Goal: Information Seeking & Learning: Learn about a topic

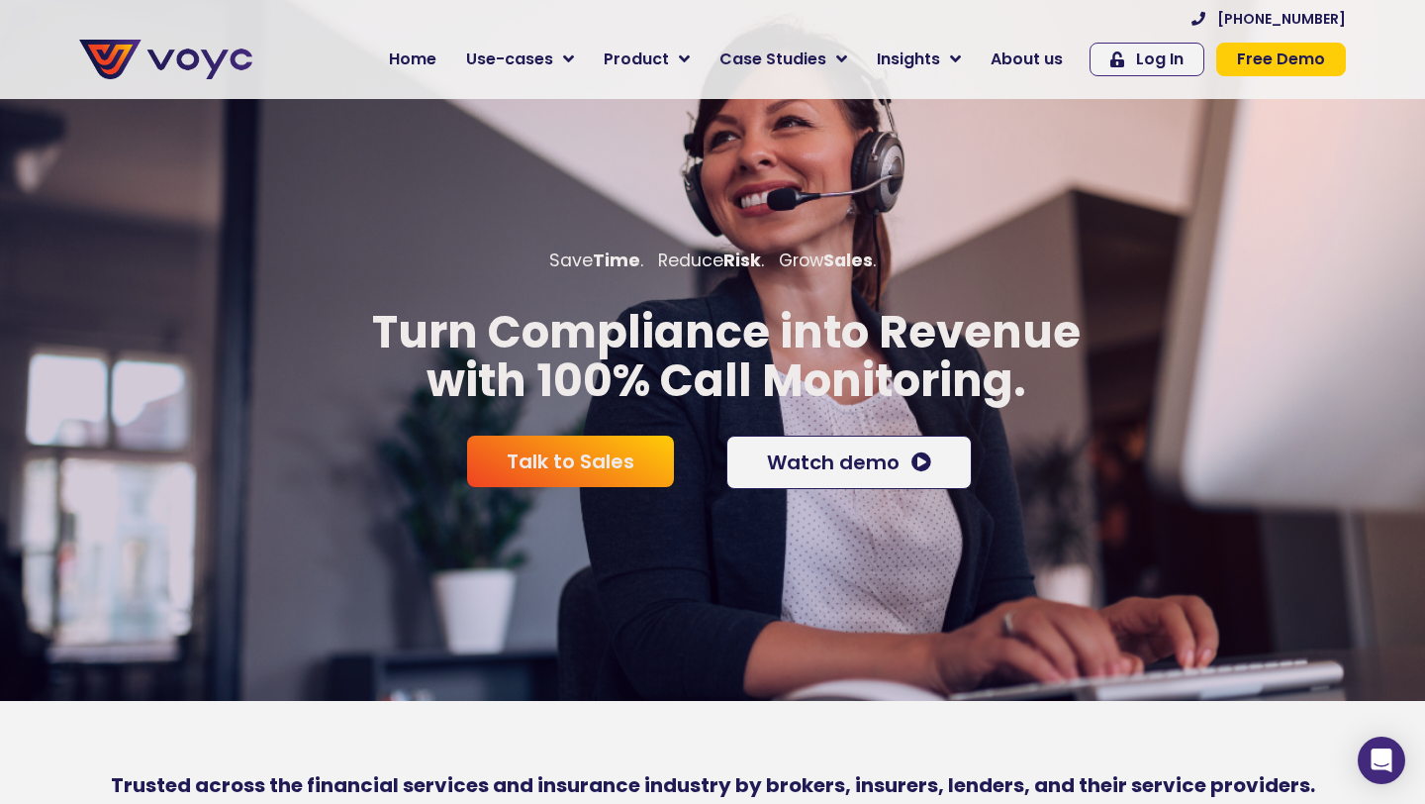
click at [509, 276] on div "Save Time . Reduce Risk . Grow Sales ." at bounding box center [712, 267] width 1287 height 41
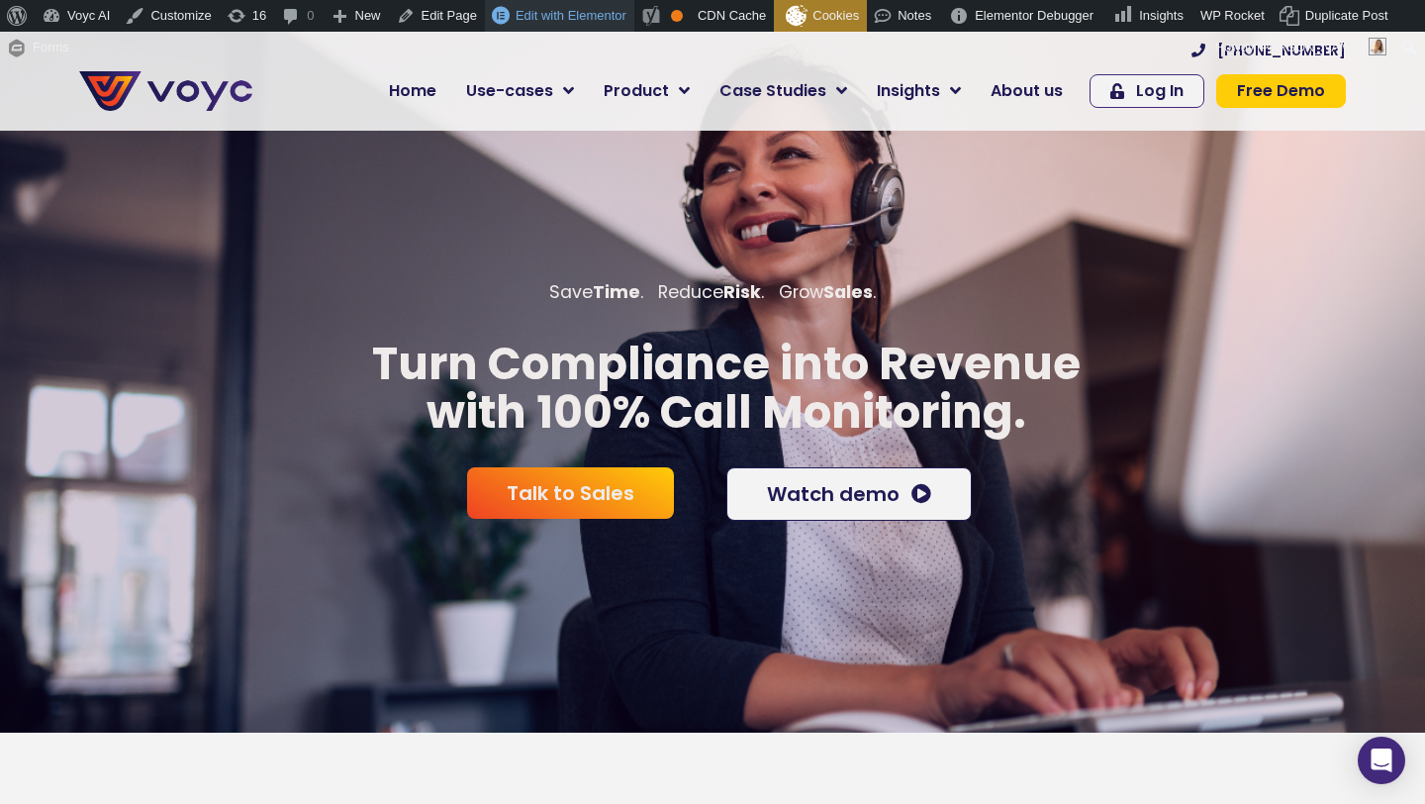
click at [592, 18] on span "Edit with Elementor" at bounding box center [571, 15] width 111 height 15
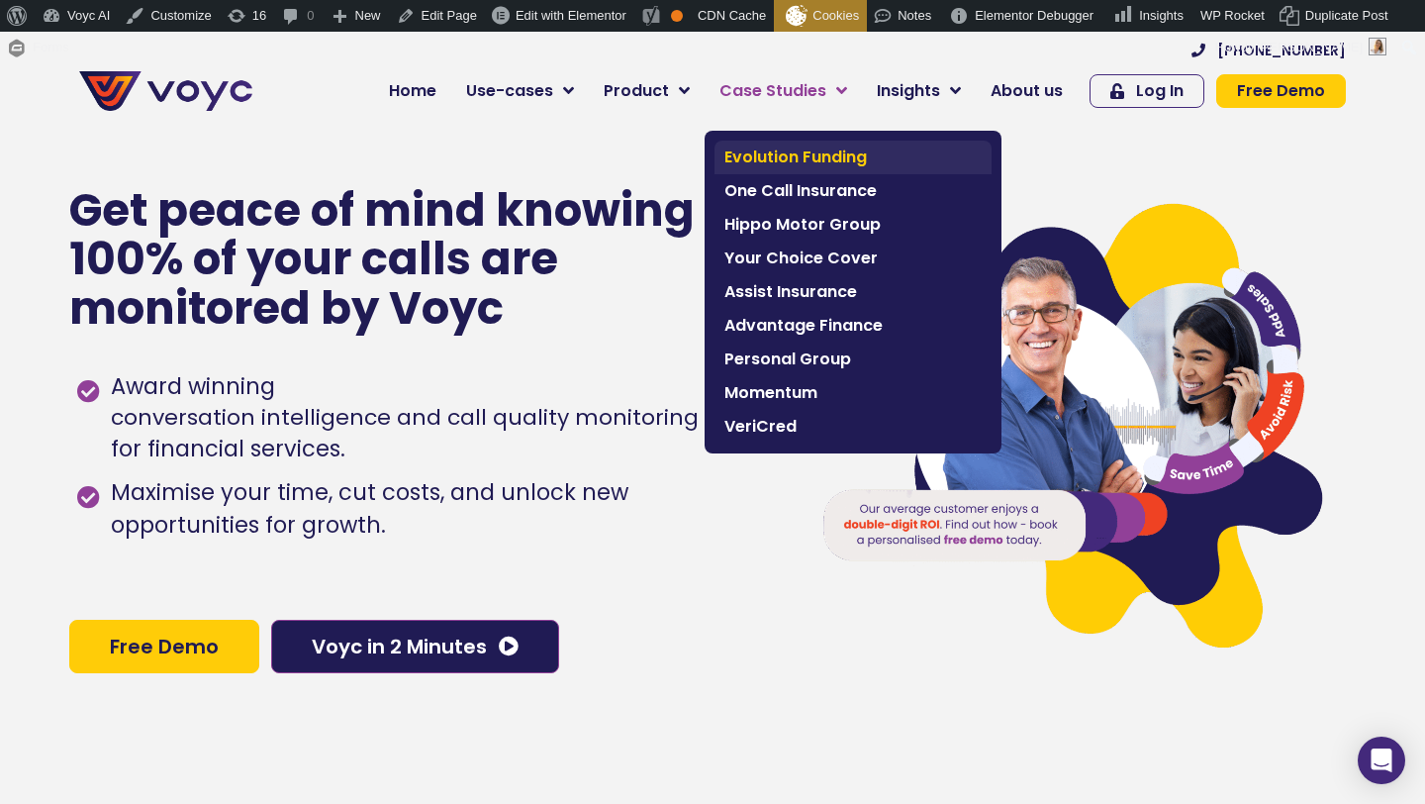
click at [816, 160] on span "Evolution Funding" at bounding box center [853, 158] width 257 height 24
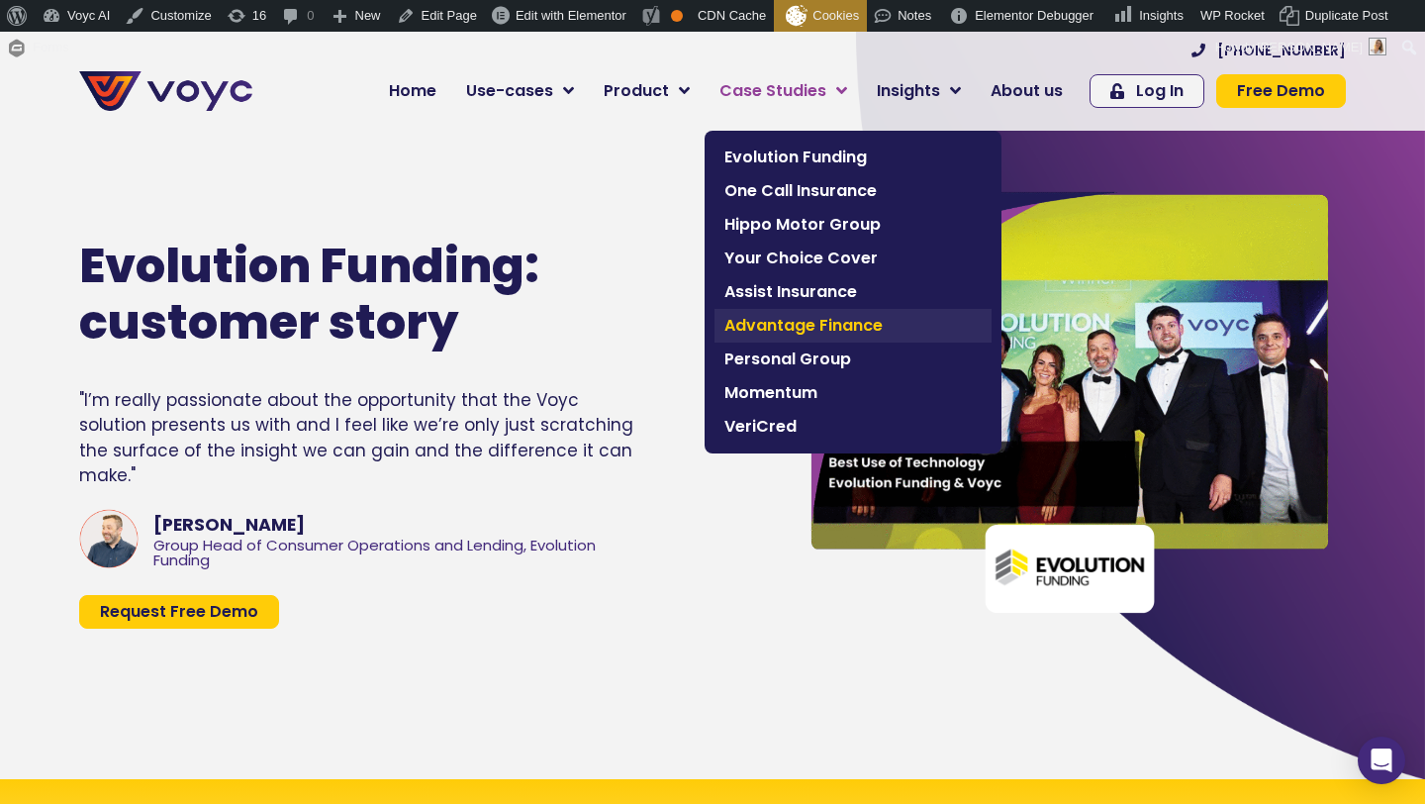
click at [818, 326] on span "Advantage Finance" at bounding box center [853, 326] width 257 height 24
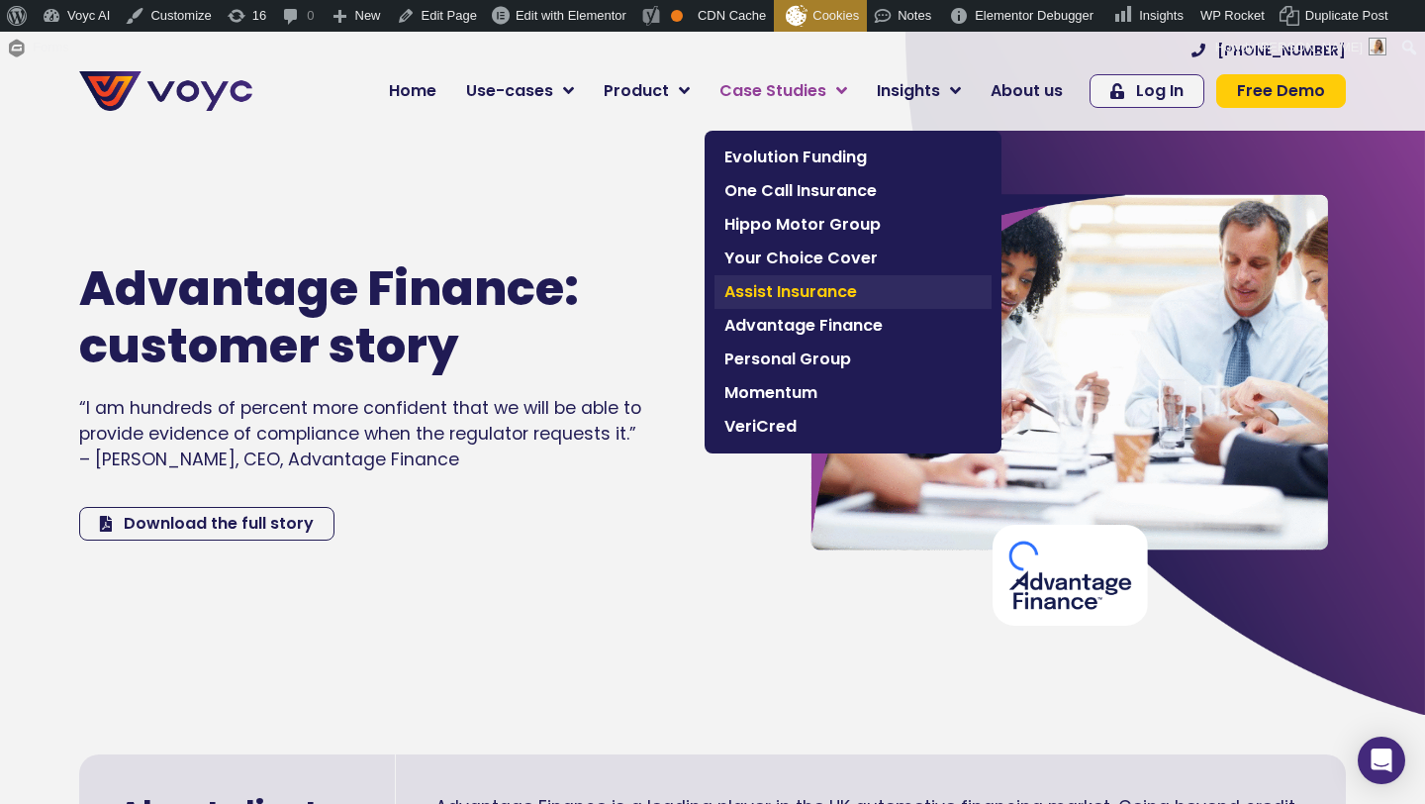
click at [787, 288] on span "Assist Insurance" at bounding box center [853, 292] width 257 height 24
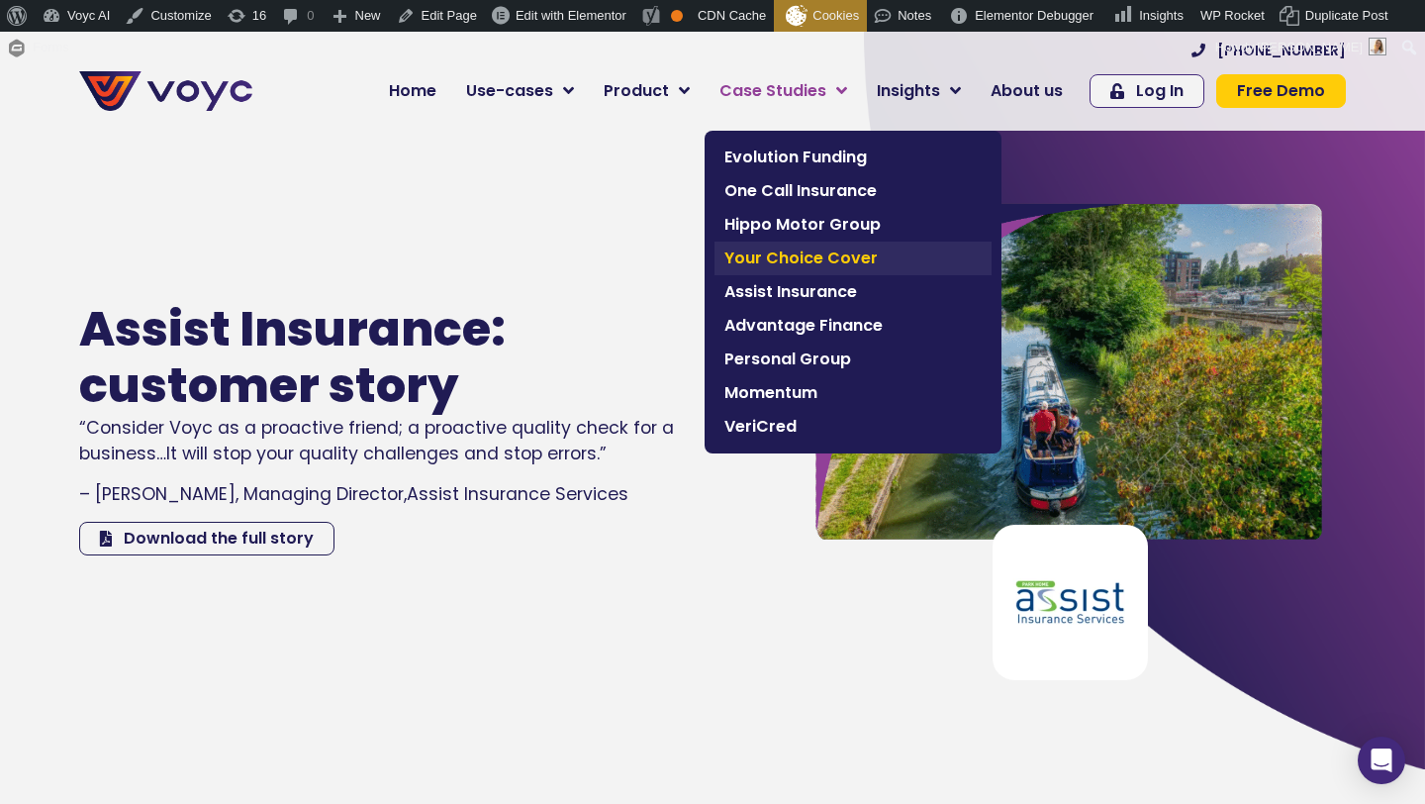
click at [775, 254] on span "Your Choice Cover" at bounding box center [853, 258] width 257 height 24
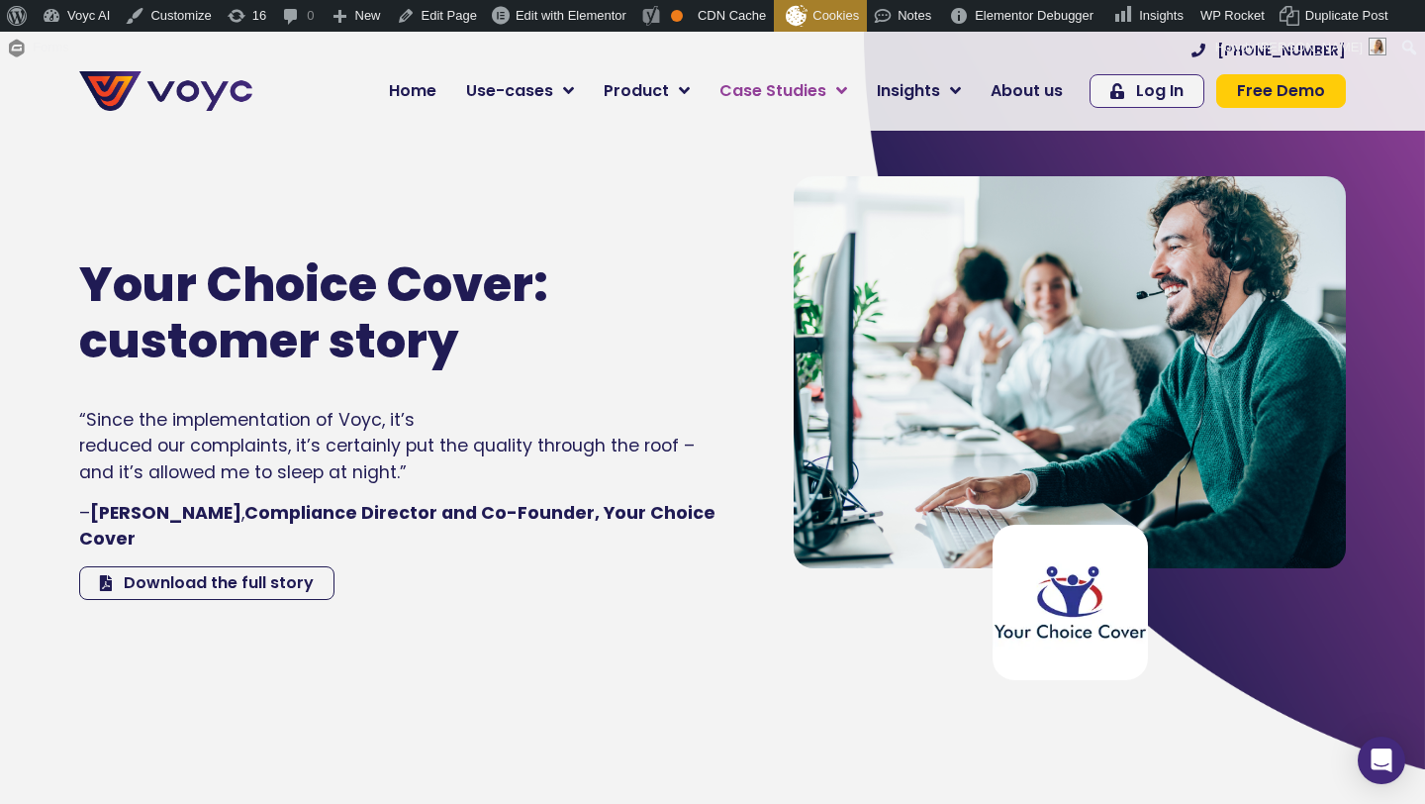
click at [779, 80] on span "Case Studies" at bounding box center [773, 91] width 107 height 24
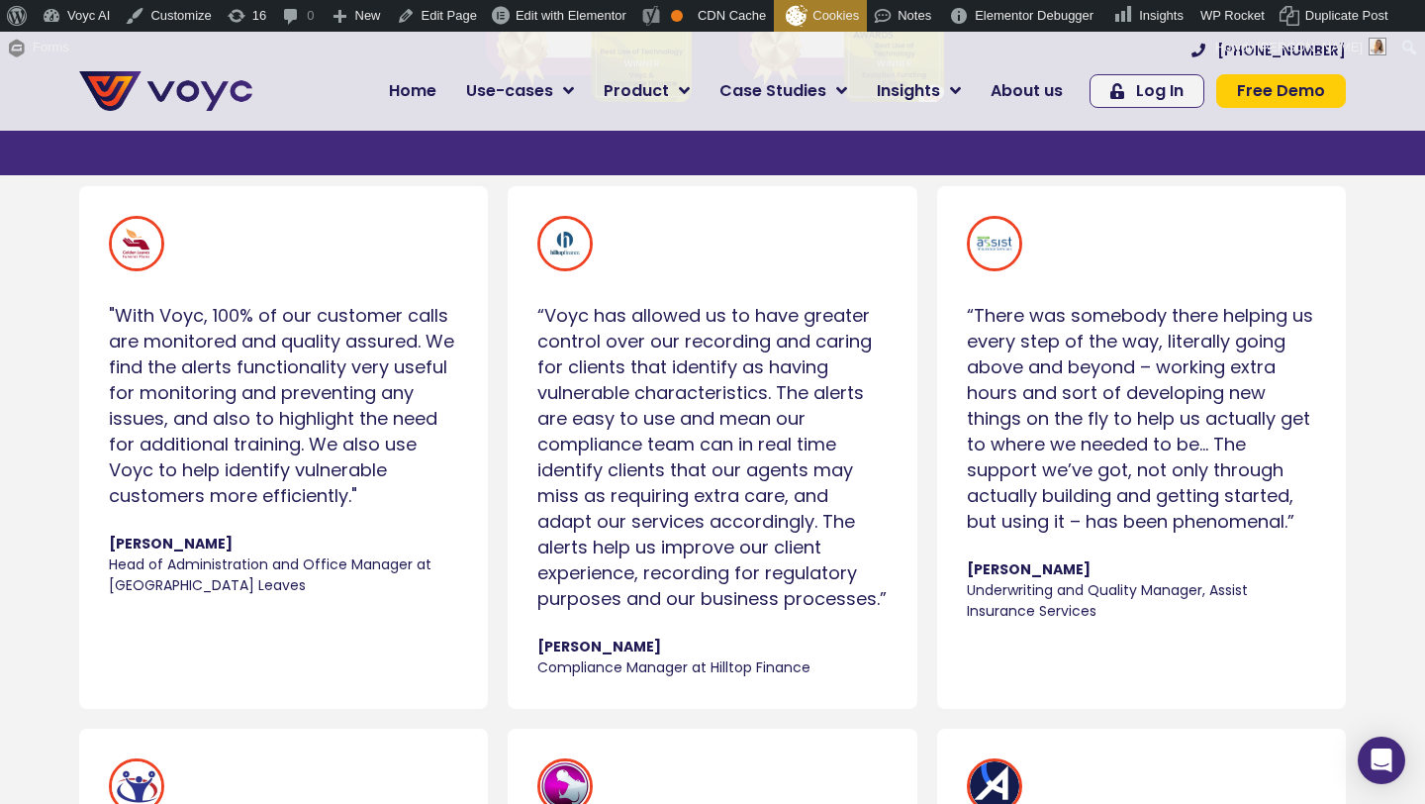
scroll to position [1264, 0]
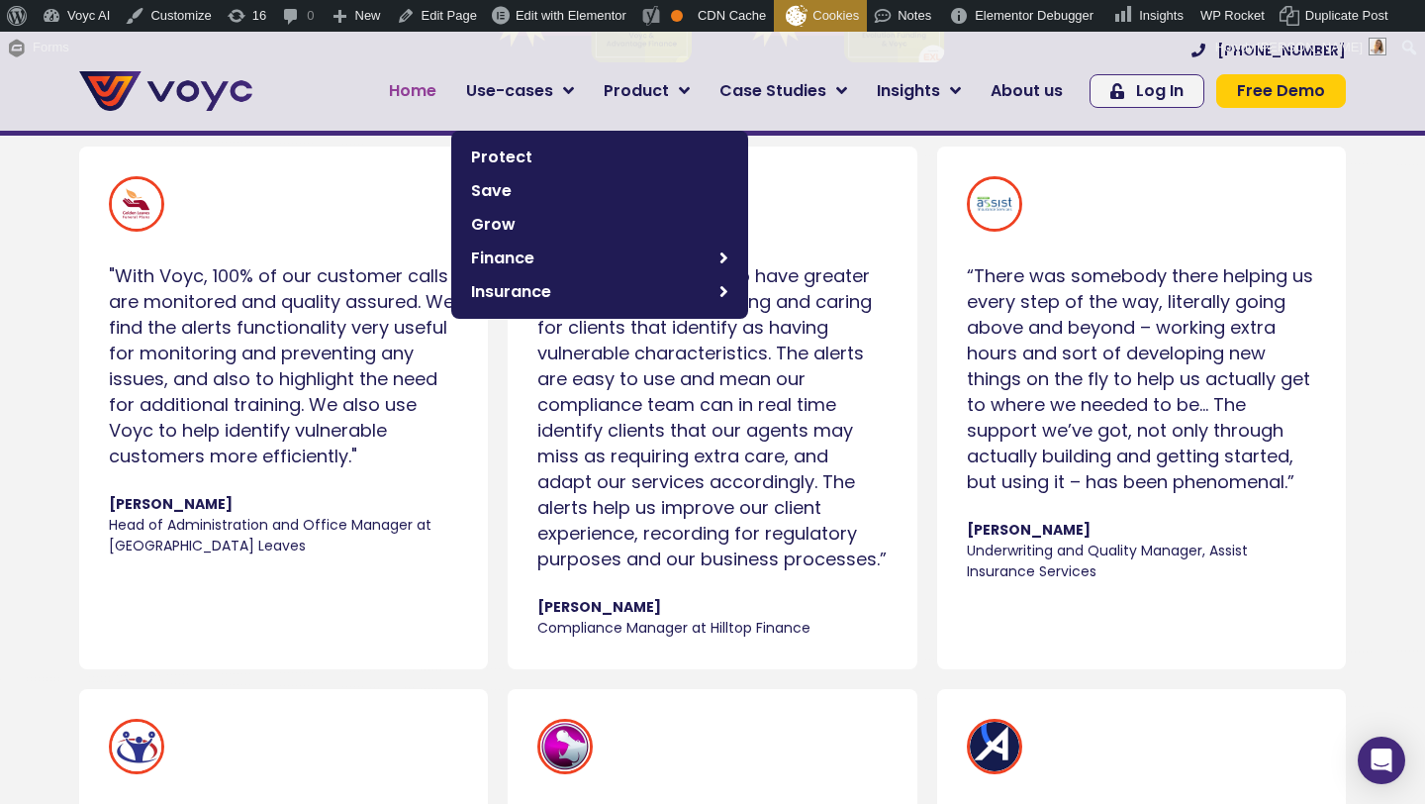
click at [432, 92] on span "Home" at bounding box center [413, 91] width 48 height 24
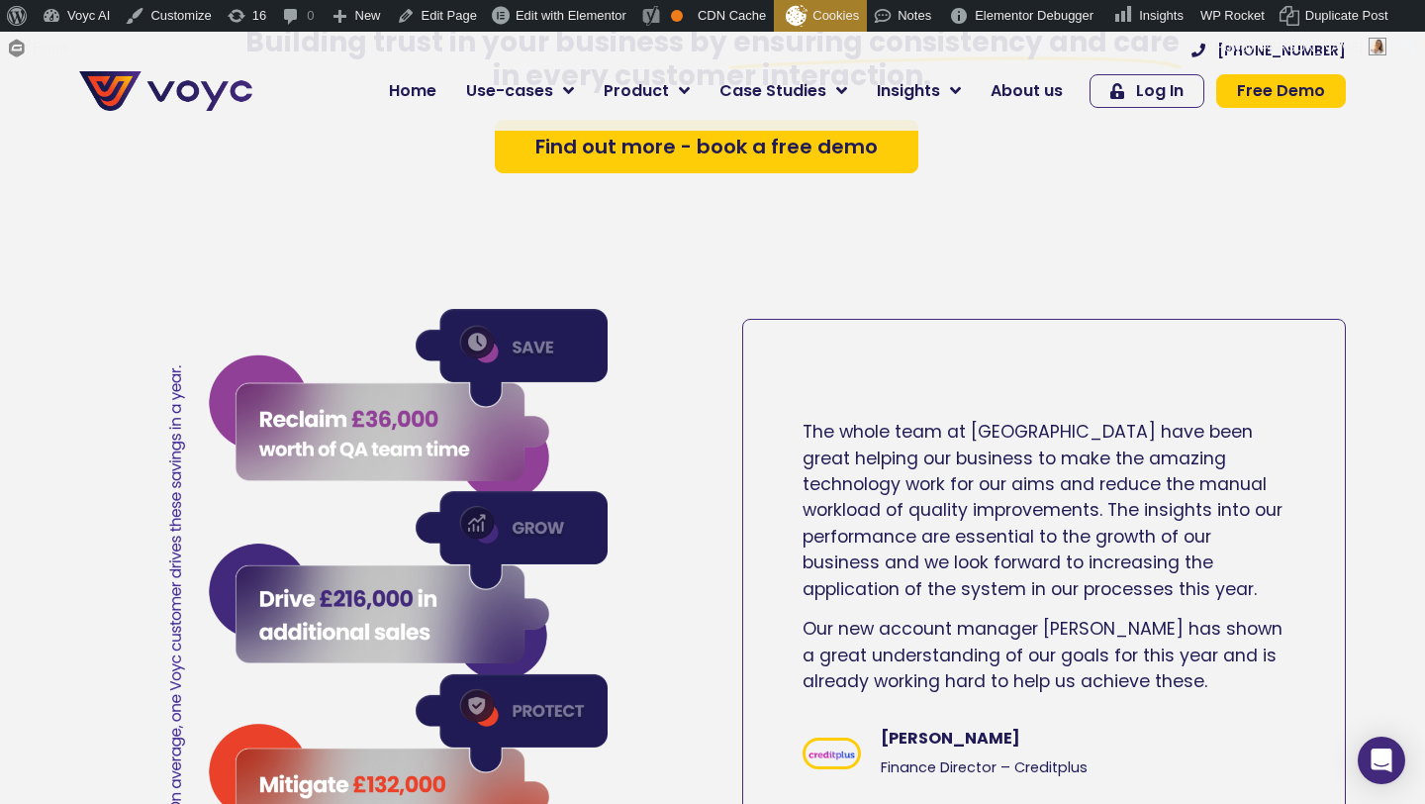
scroll to position [3014, 0]
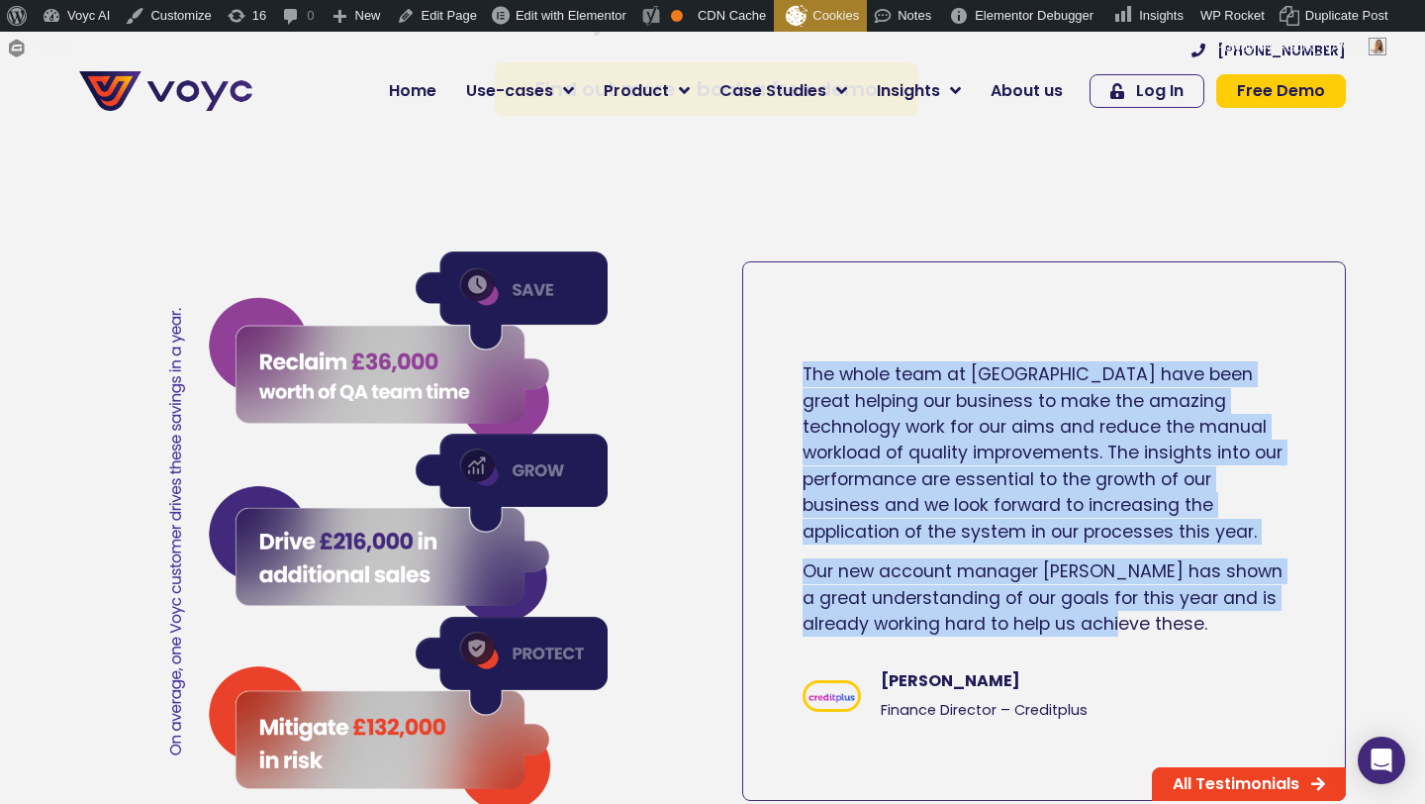
drag, startPoint x: 1148, startPoint y: 628, endPoint x: 789, endPoint y: 355, distance: 450.8
click at [789, 355] on div "The whole team at Voyc have been great helping our business to make the amazing…" at bounding box center [1044, 469] width 602 height 335
copy div "The whole team at Voyc have been great helping our business to make the amazing…"
drag, startPoint x: 882, startPoint y: 677, endPoint x: 1117, endPoint y: 676, distance: 234.6
click at [1117, 676] on h6 "Benedict Steven-Fountain" at bounding box center [1083, 680] width 405 height 19
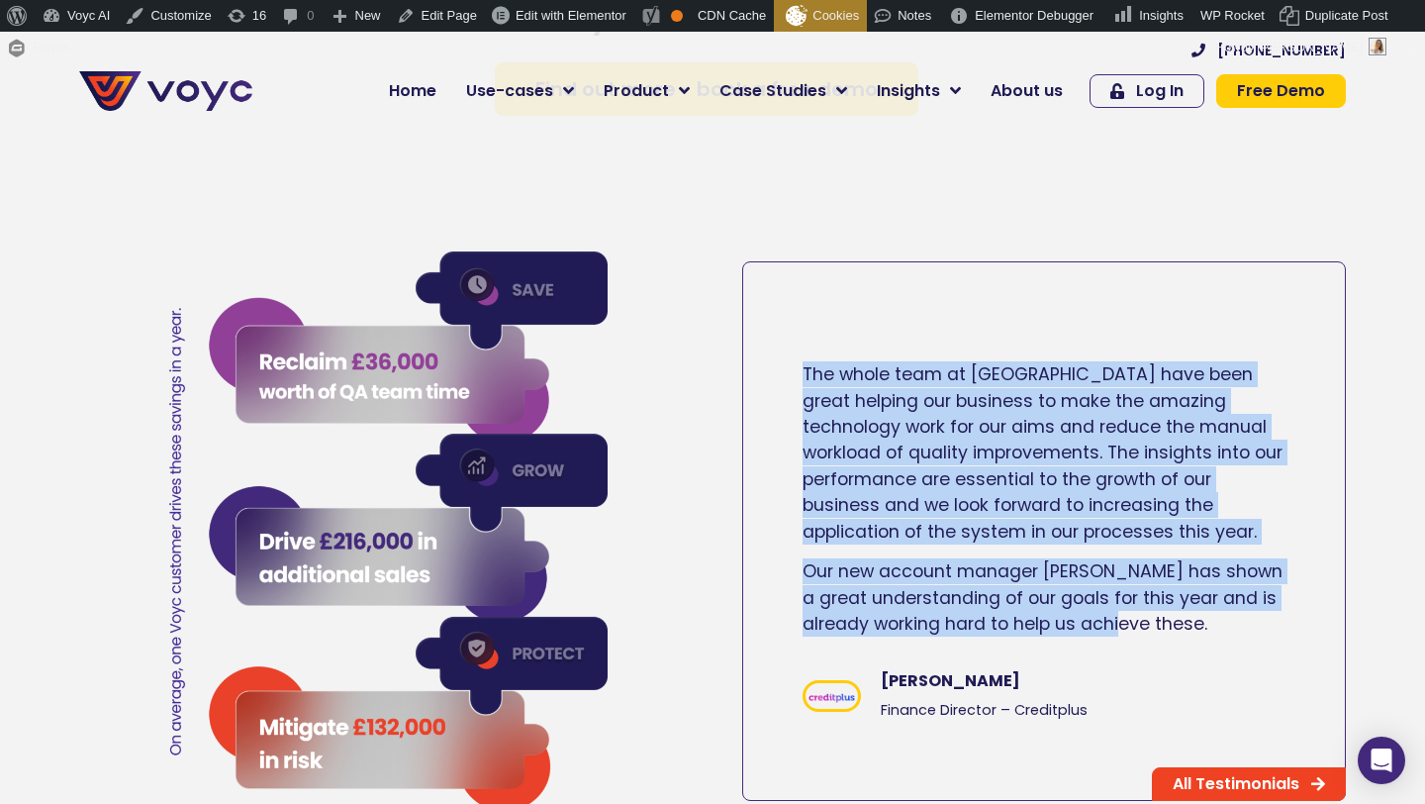
copy h6 "Benedict Steven-Fountain"
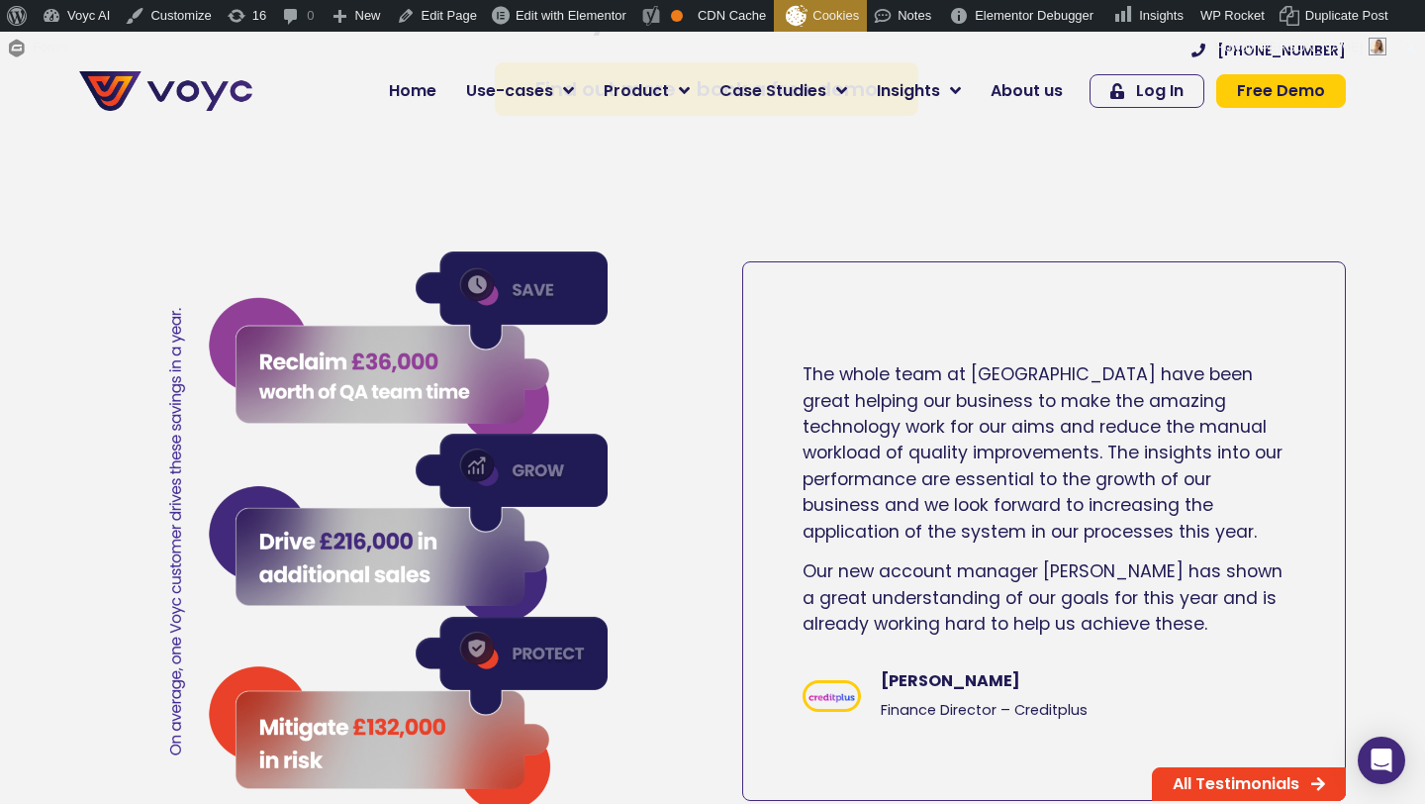
drag, startPoint x: 884, startPoint y: 713, endPoint x: 1090, endPoint y: 720, distance: 206.0
click at [1090, 720] on p "Finance Director – Creditplus" at bounding box center [1083, 711] width 405 height 22
drag, startPoint x: 1104, startPoint y: 710, endPoint x: 873, endPoint y: 708, distance: 230.7
click at [873, 710] on div "Benedict Steven-Fountain Finance Director – Creditplus" at bounding box center [1073, 696] width 425 height 50
copy p "Finance Director – Creditplus"
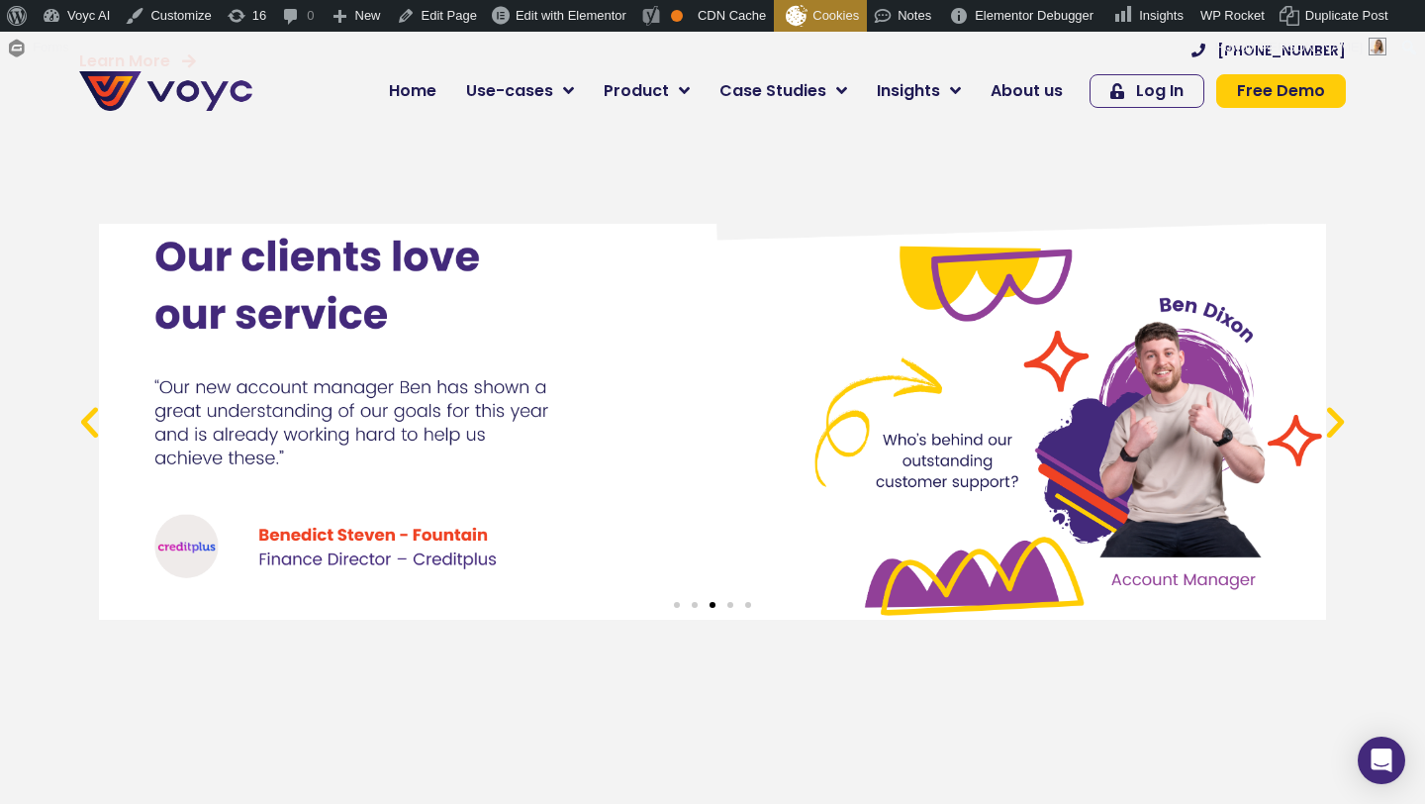
scroll to position [7289, 0]
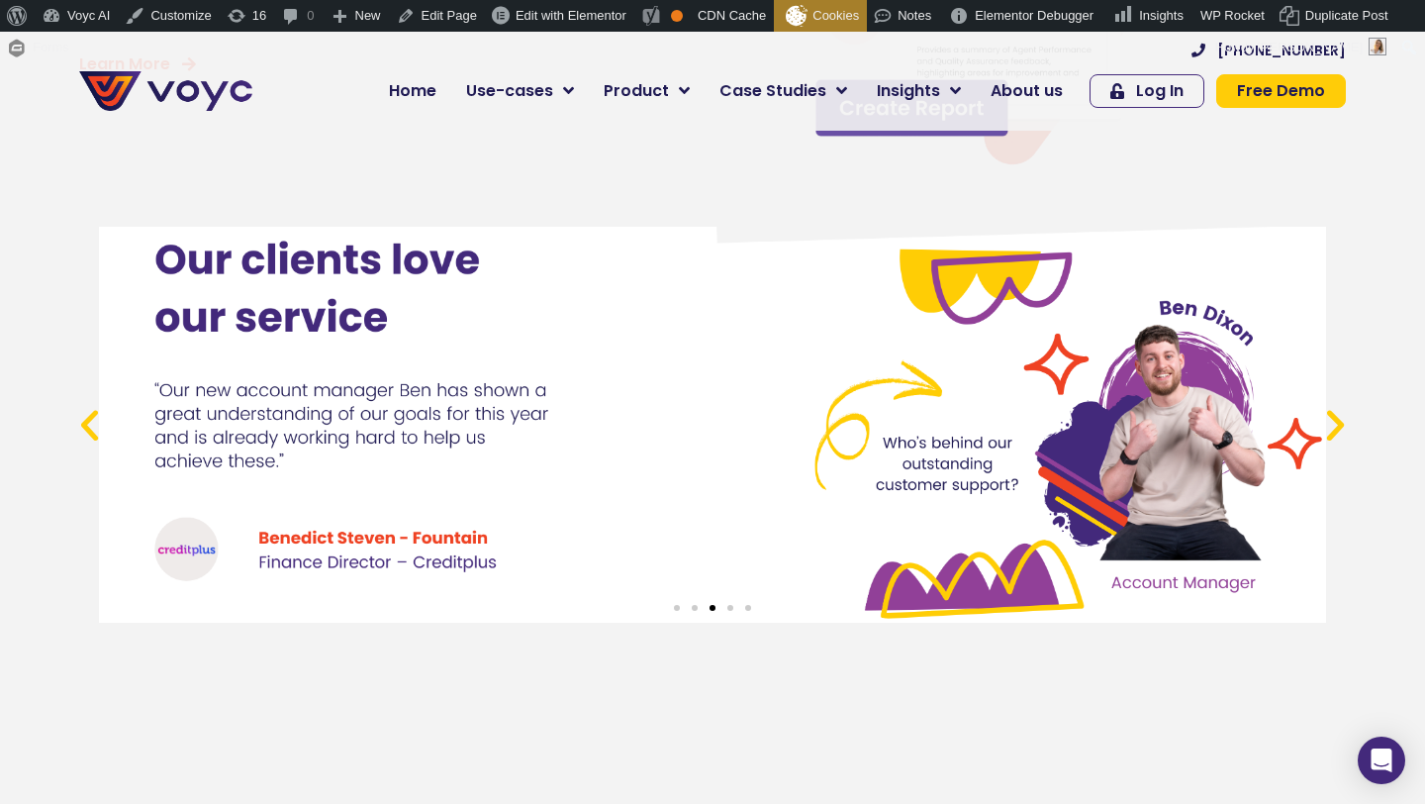
click at [1333, 425] on icon "Next slide" at bounding box center [1336, 425] width 41 height 41
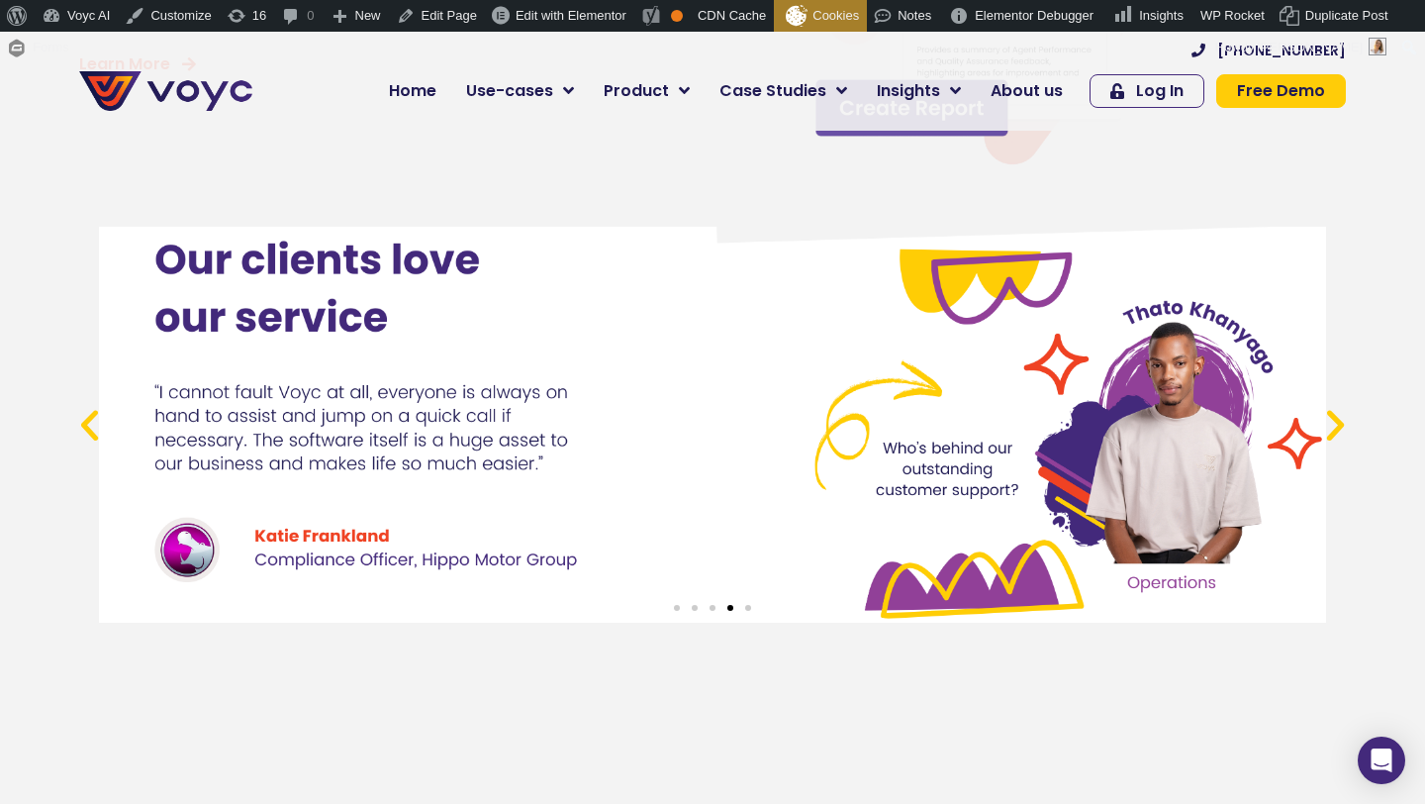
click at [1336, 422] on icon "Next slide" at bounding box center [1336, 425] width 41 height 41
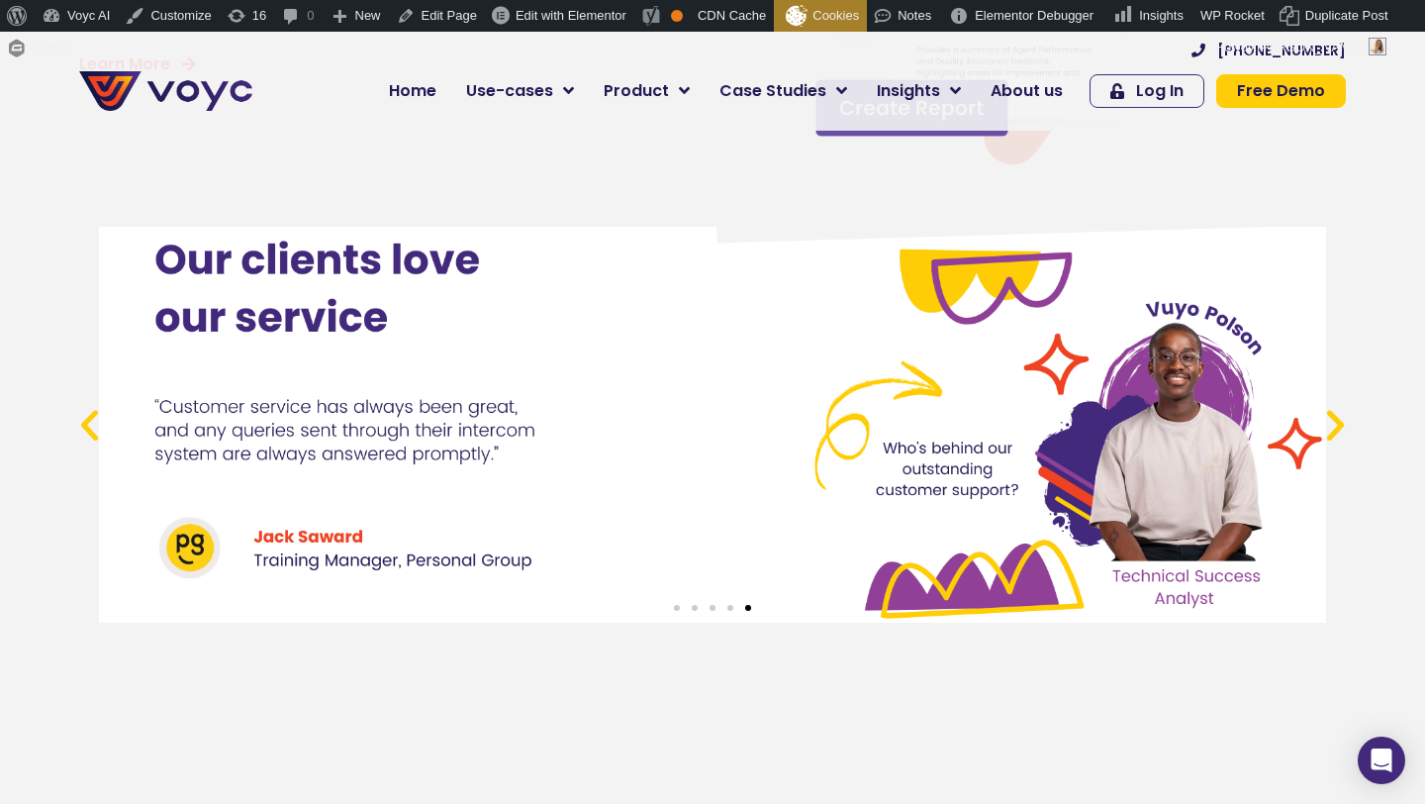
click at [1334, 420] on icon "Next slide" at bounding box center [1336, 425] width 41 height 41
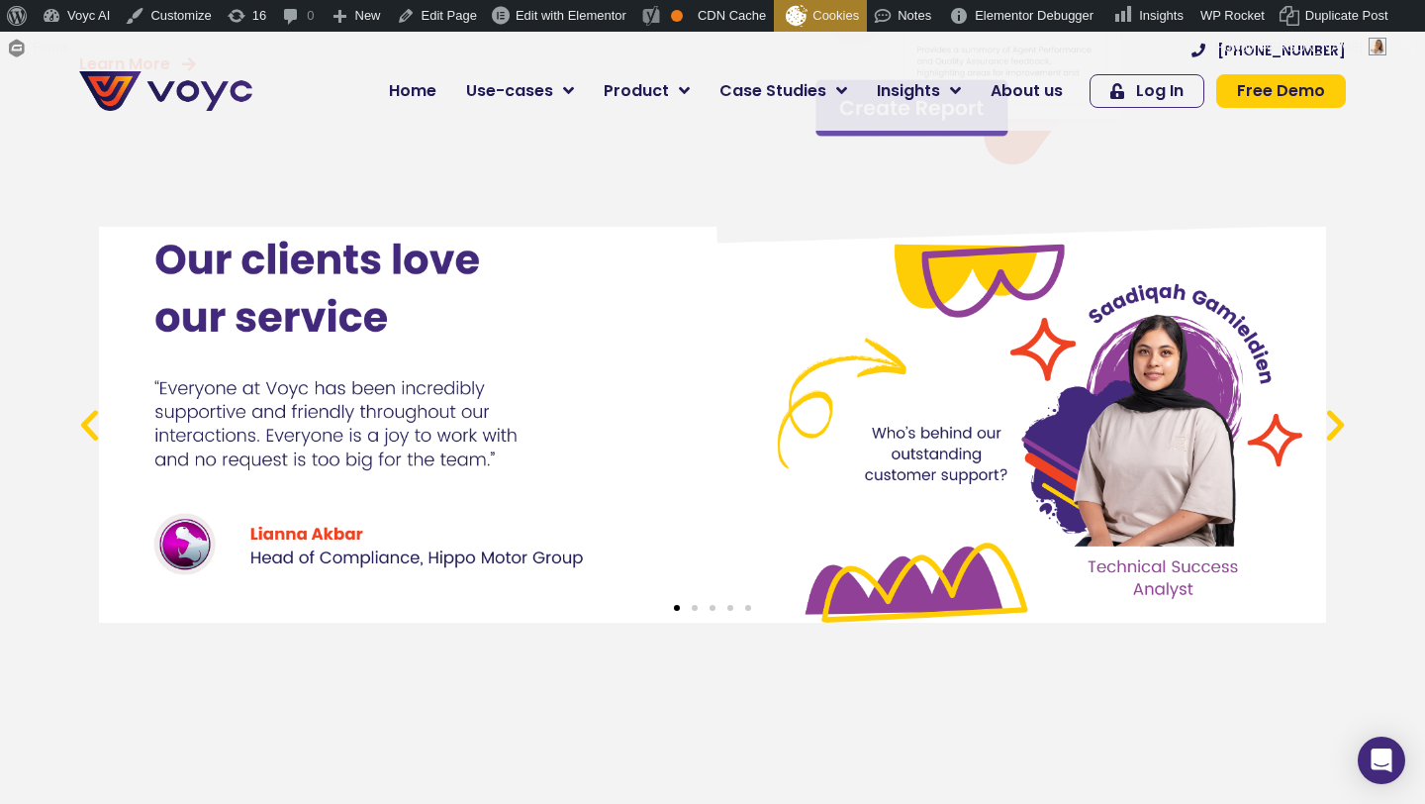
click at [1334, 420] on icon "Next slide" at bounding box center [1336, 425] width 41 height 41
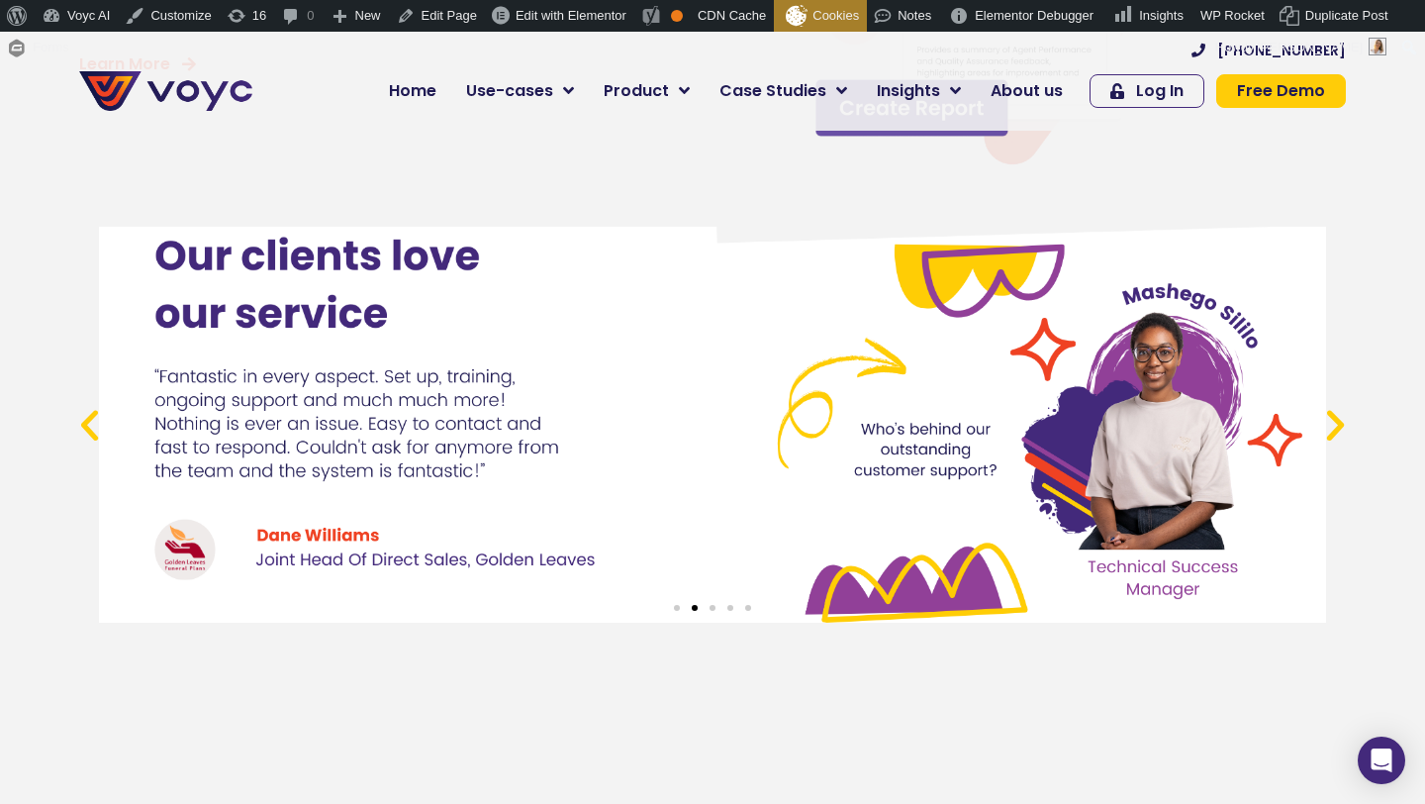
click at [1332, 426] on icon "Next slide" at bounding box center [1336, 425] width 41 height 41
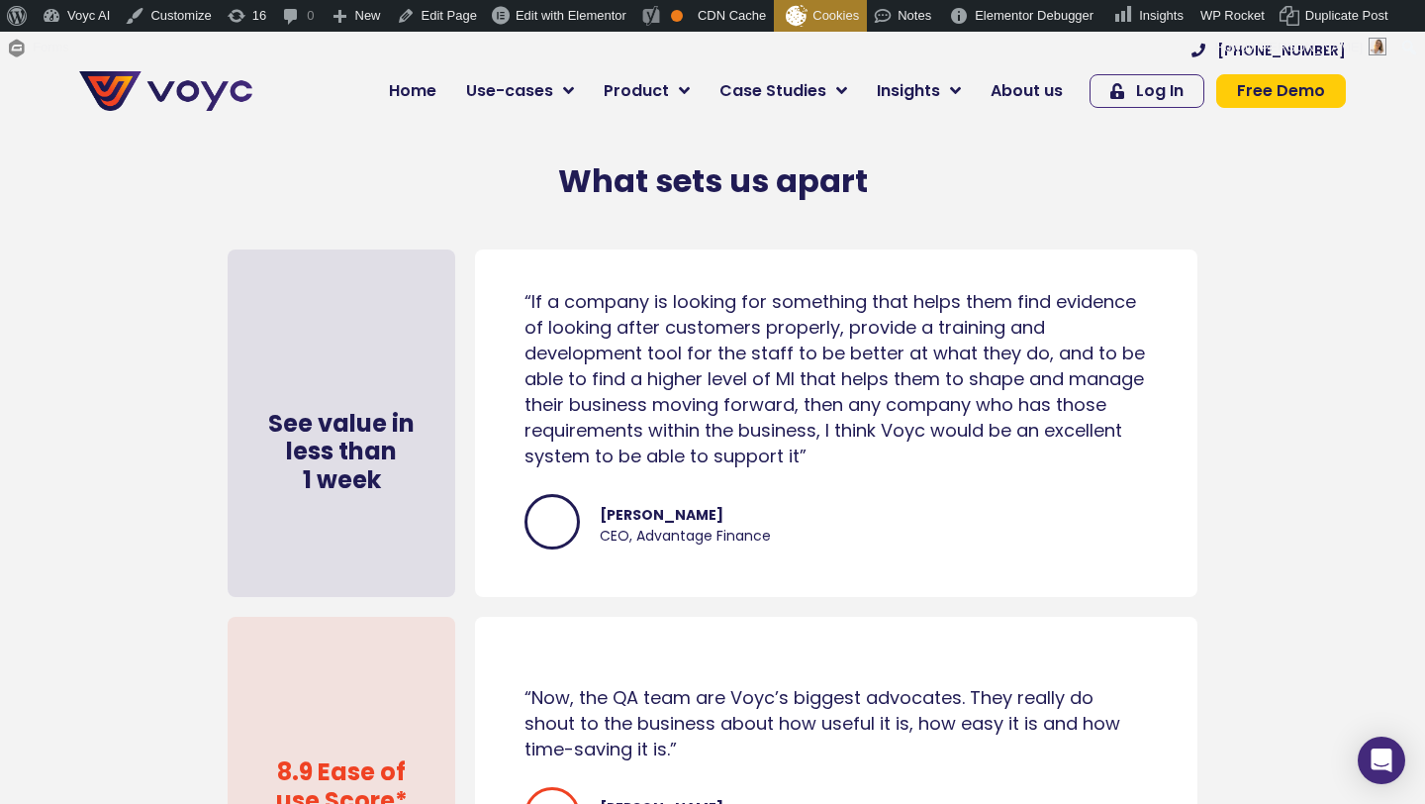
scroll to position [9478, 0]
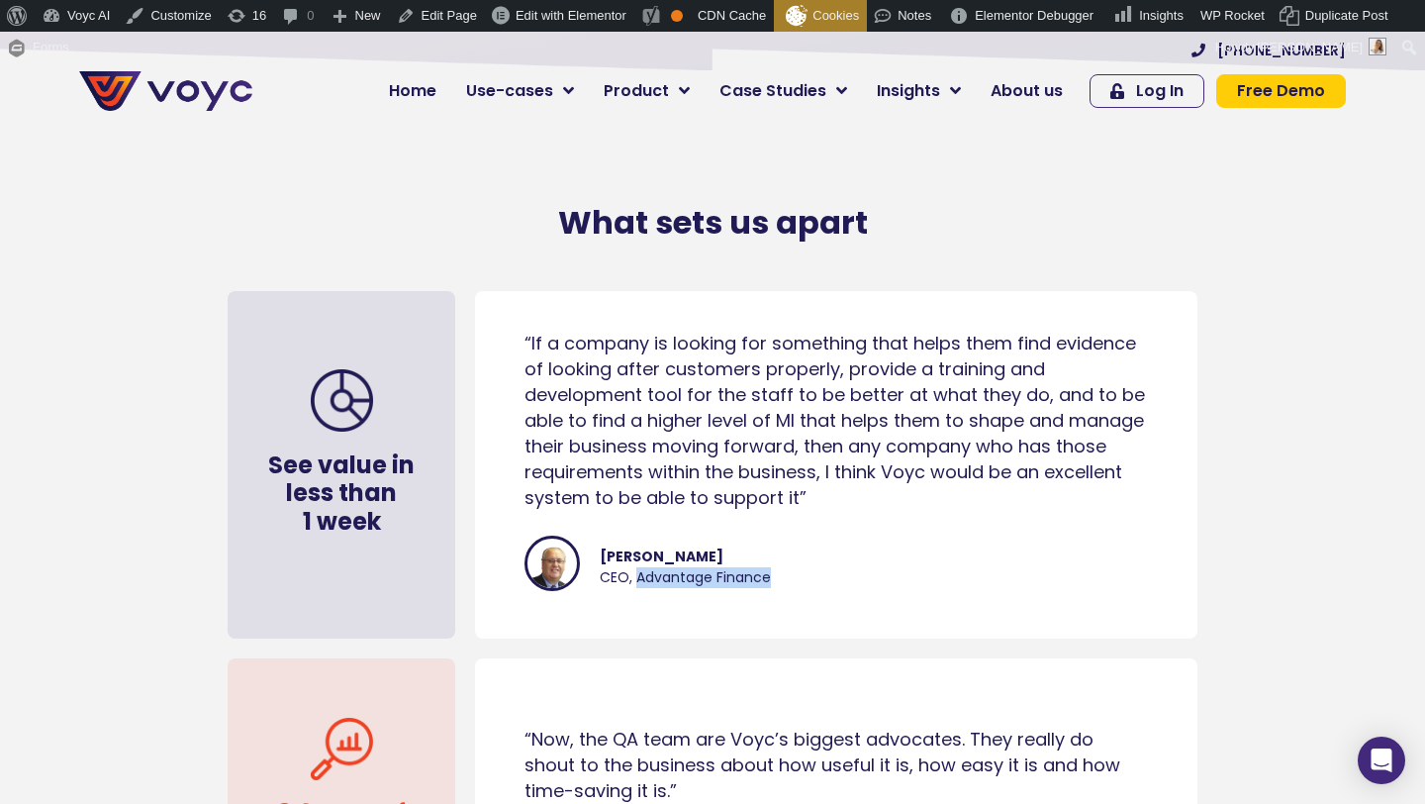
drag, startPoint x: 637, startPoint y: 579, endPoint x: 848, endPoint y: 579, distance: 211.8
click at [848, 579] on div "Graham Wheeler CEO, Advantage Finance" at bounding box center [837, 567] width 624 height 62
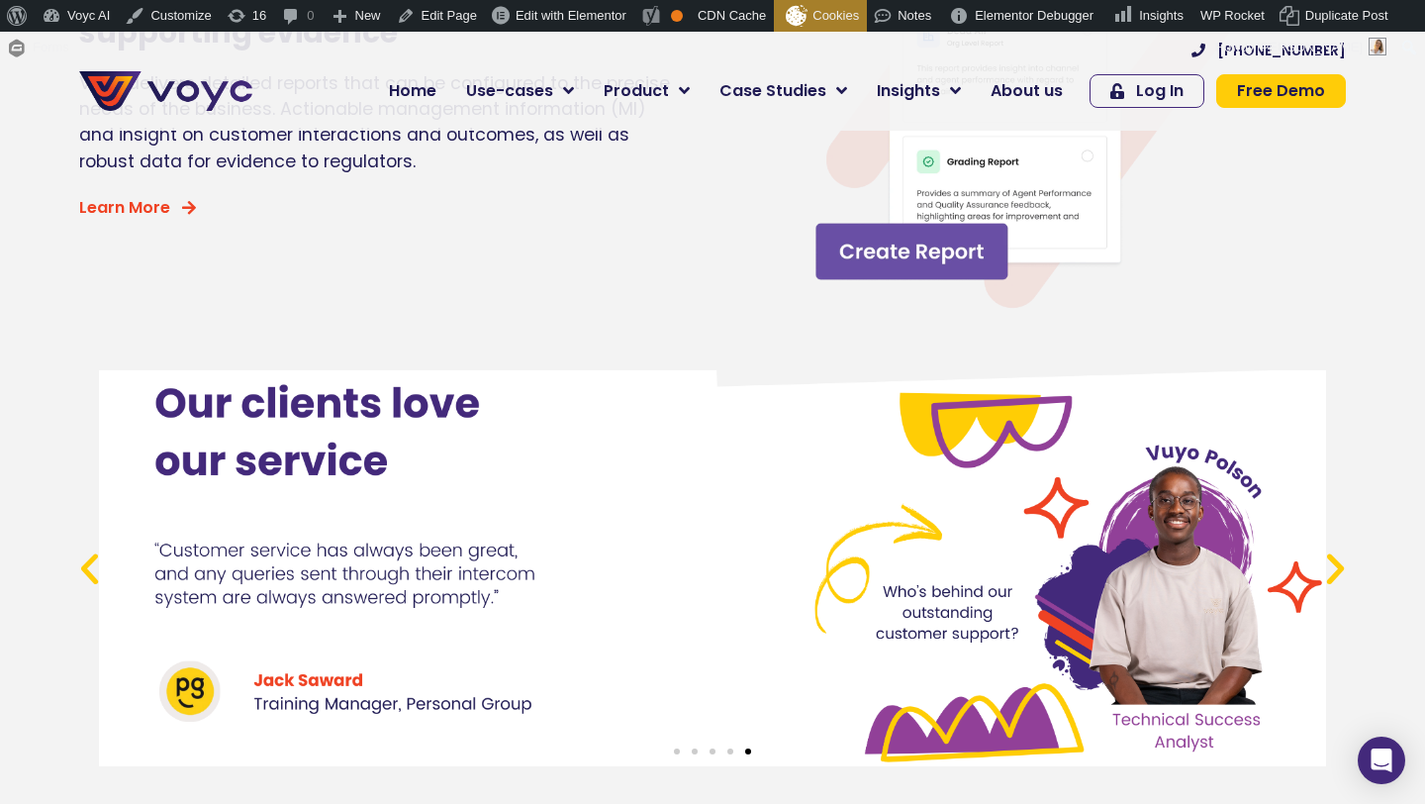
scroll to position [7304, 0]
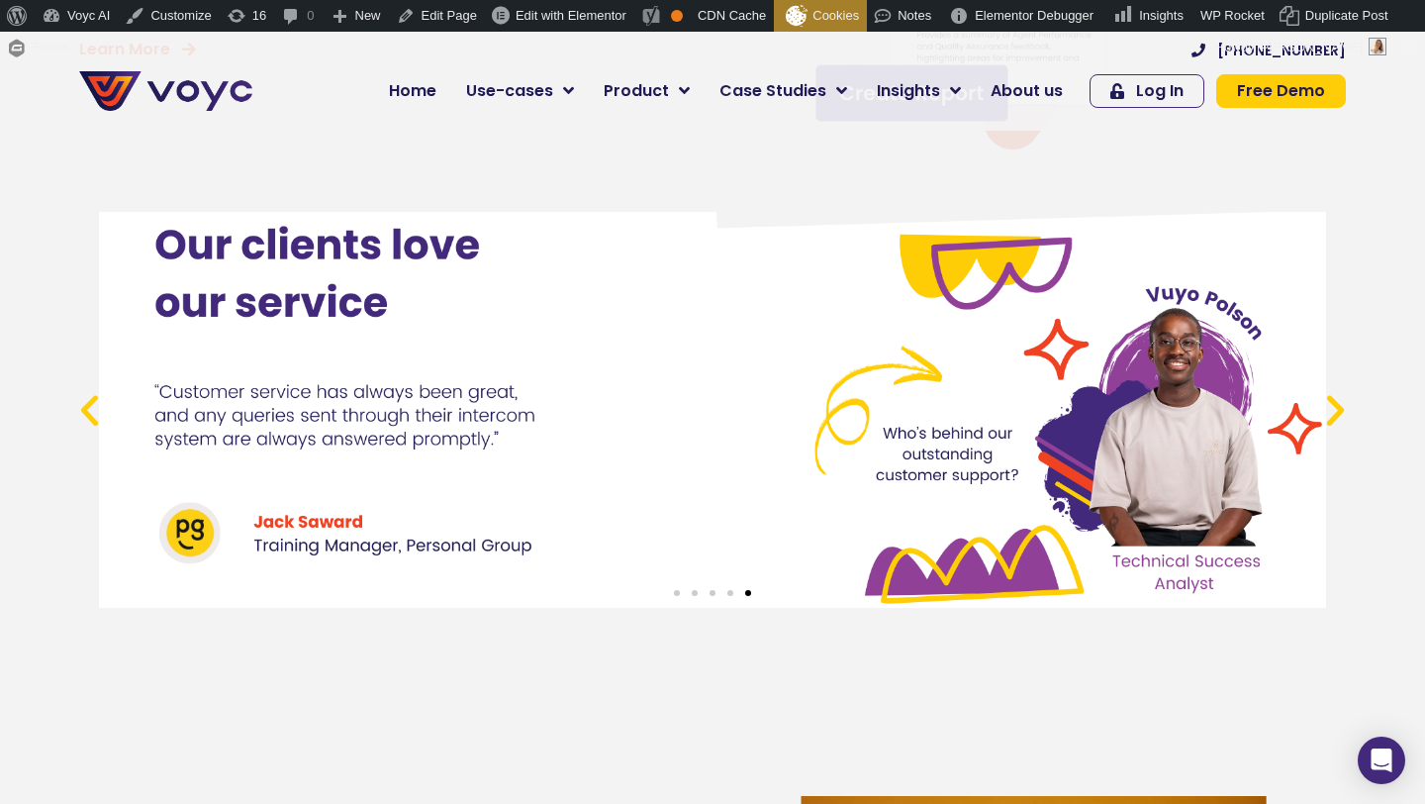
click at [163, 388] on div "5 / 5" at bounding box center [713, 410] width 1228 height 396
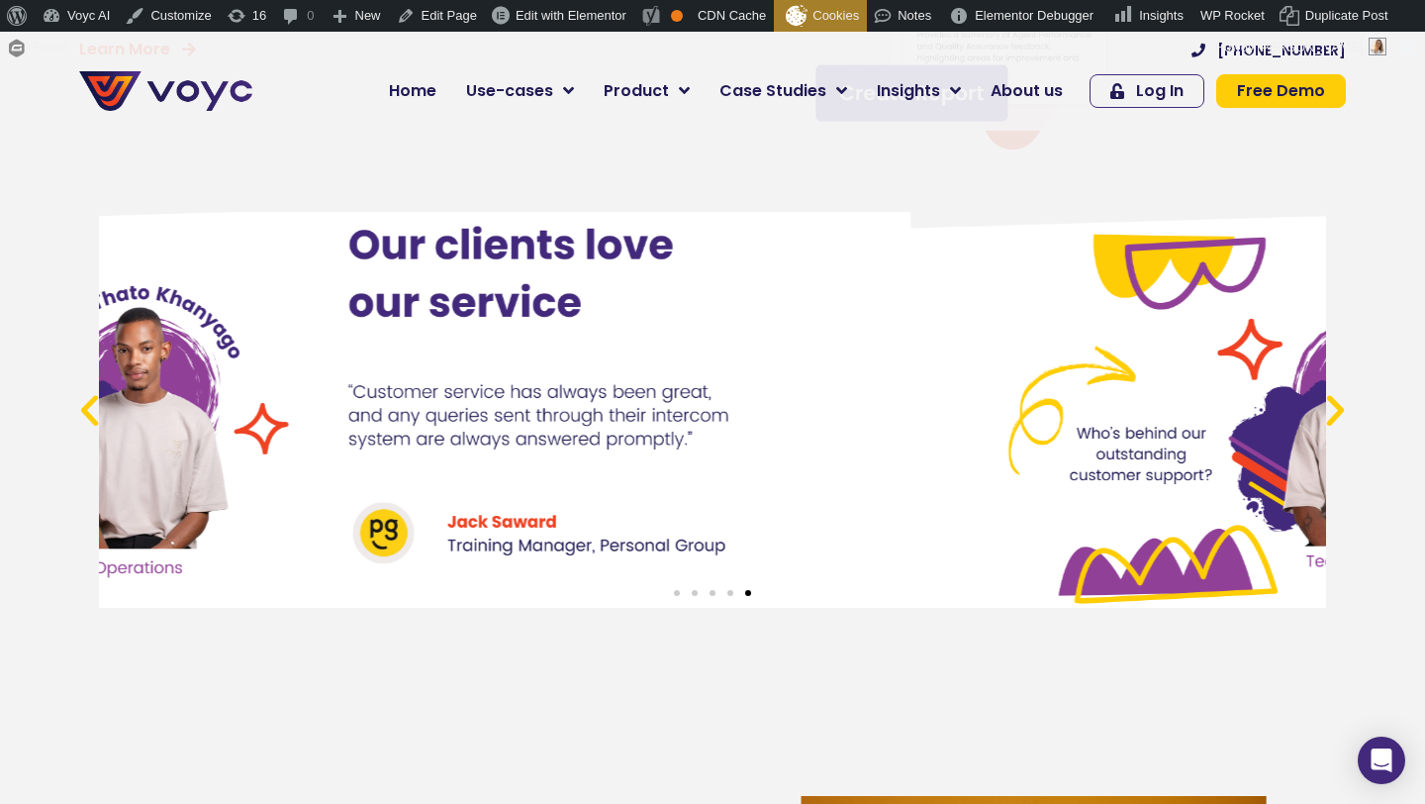
click at [358, 389] on div "5 / 5" at bounding box center [907, 410] width 1228 height 396
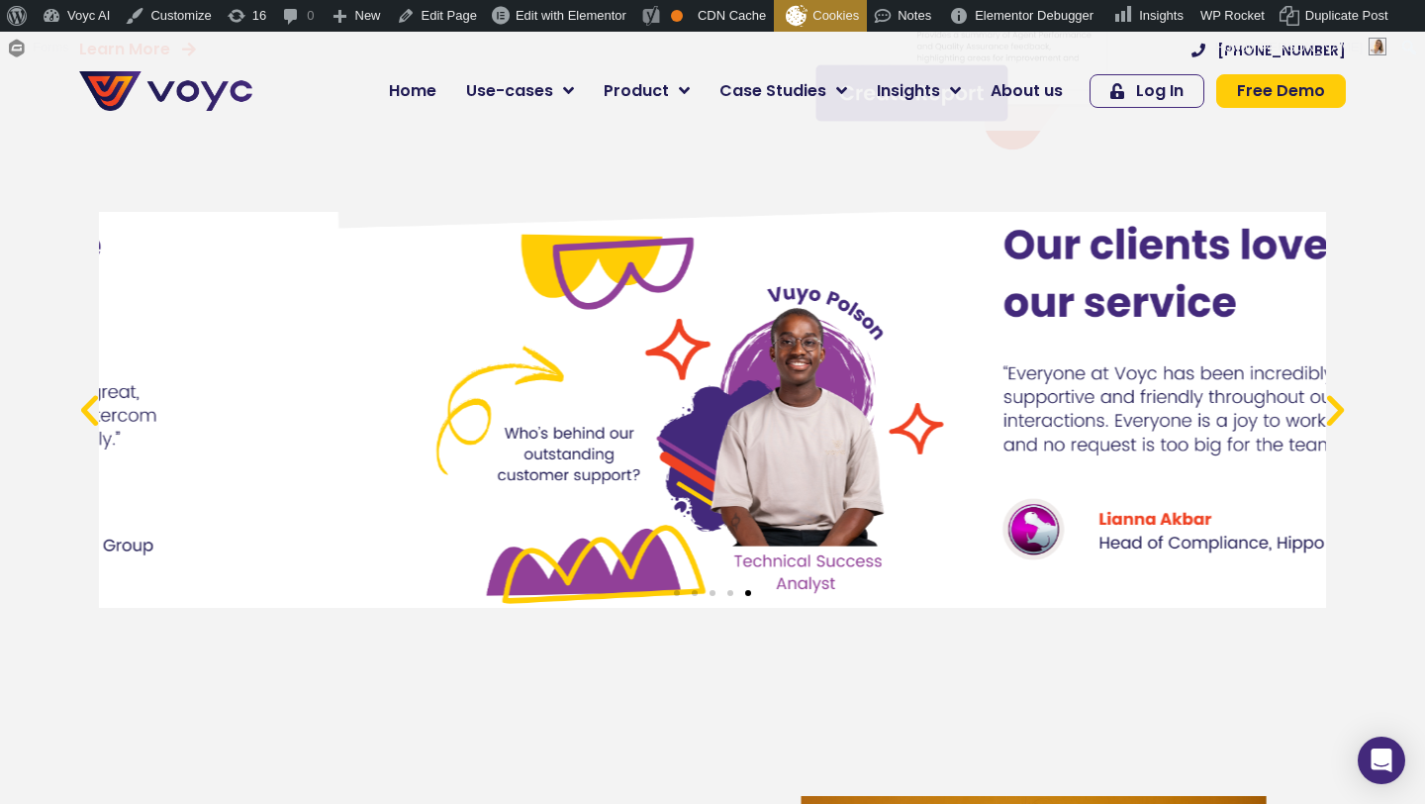
click at [567, 448] on div "5 / 5" at bounding box center [335, 410] width 1228 height 396
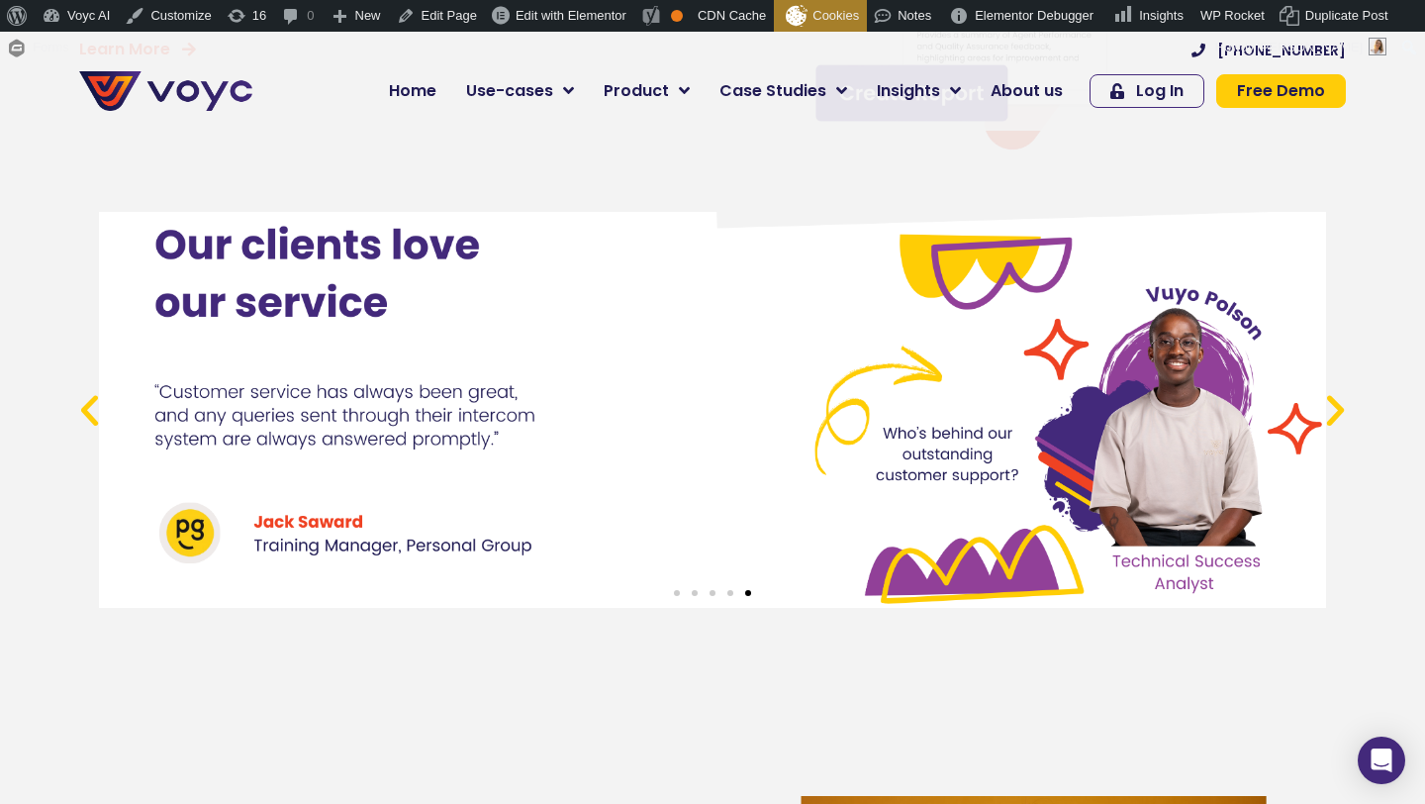
click at [427, 426] on div "5 / 5" at bounding box center [713, 410] width 1228 height 396
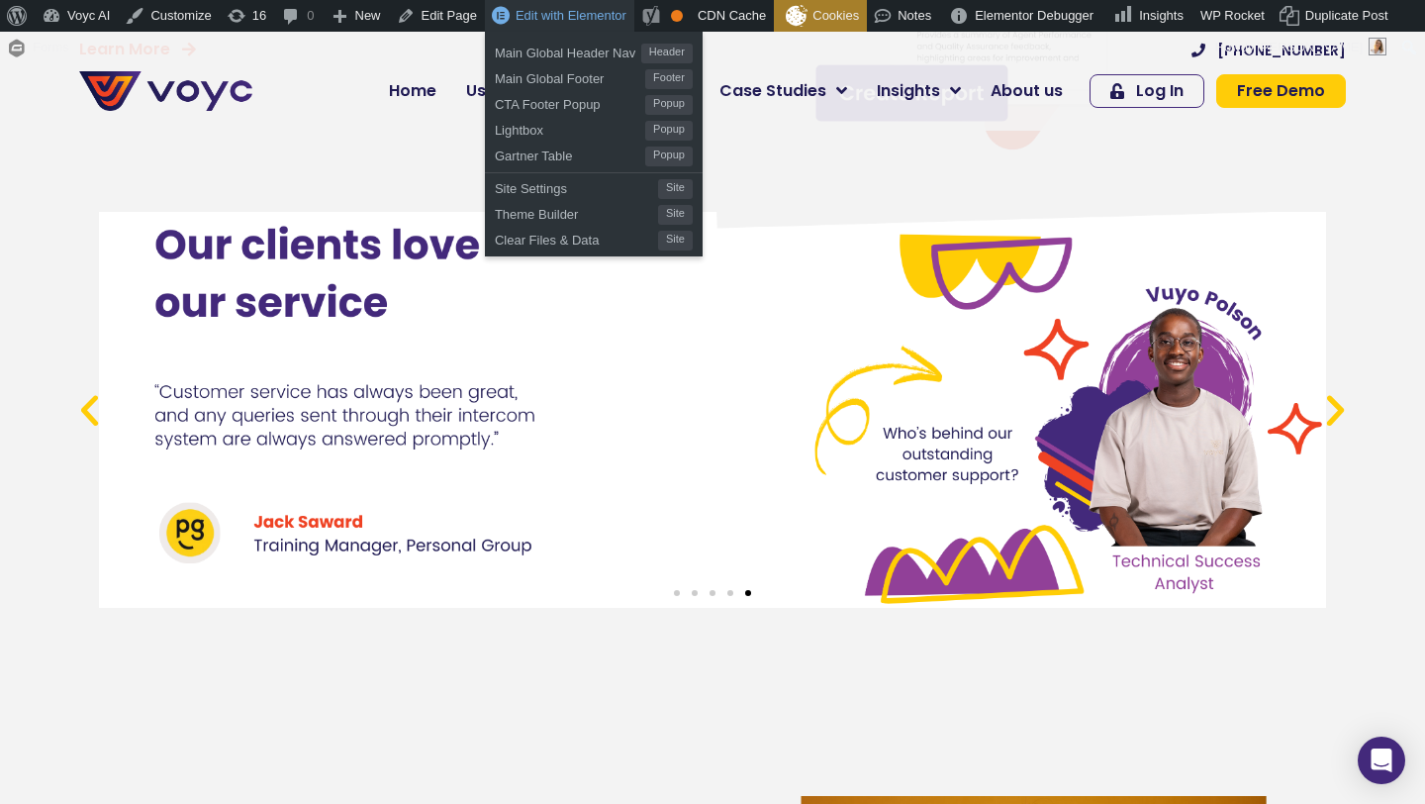
click at [583, 13] on span "Edit with Elementor" at bounding box center [571, 15] width 111 height 15
